Goal: Obtain resource: Download file/media

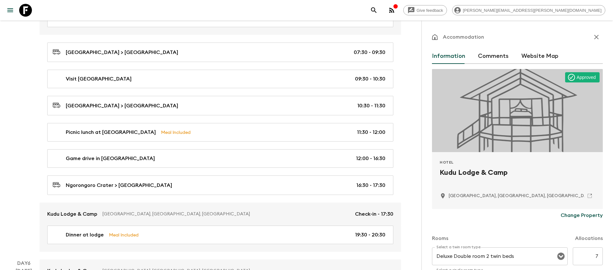
click at [378, 13] on icon "search adventures" at bounding box center [374, 10] width 8 height 8
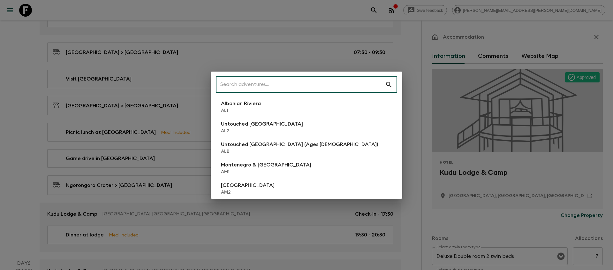
scroll to position [795, 0]
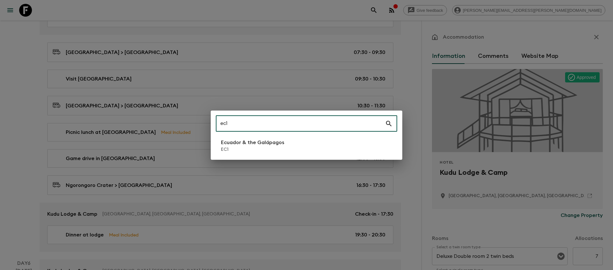
type input "ec1"
click at [234, 150] on p "EC1" at bounding box center [252, 149] width 63 height 6
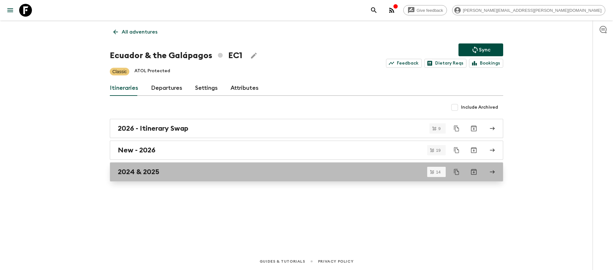
click at [166, 178] on link "2024 & 2025" at bounding box center [306, 171] width 393 height 19
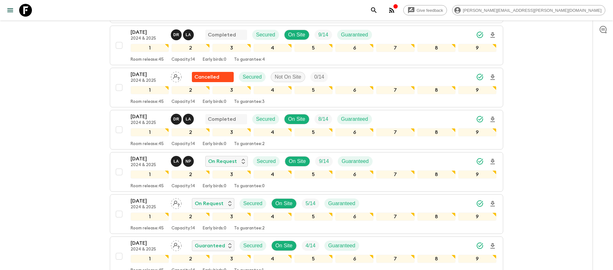
scroll to position [195, 0]
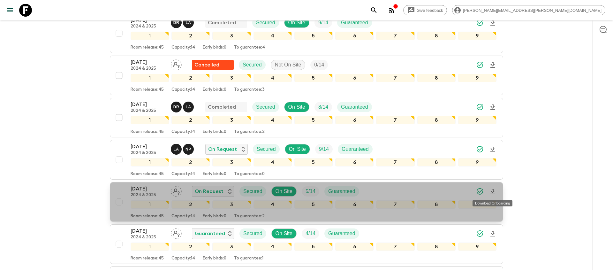
click at [495, 192] on icon "Download Onboarding" at bounding box center [493, 192] width 8 height 8
